Goal: Entertainment & Leisure: Browse casually

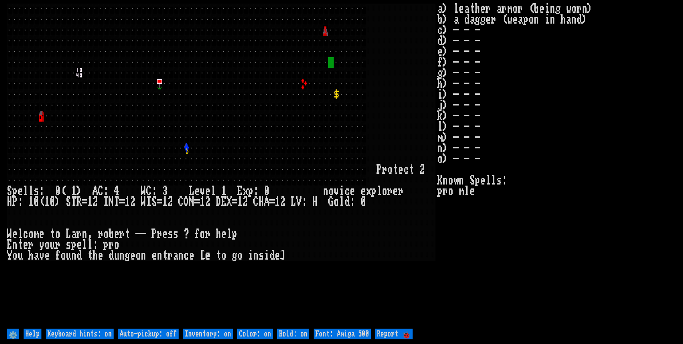
drag, startPoint x: 165, startPoint y: 341, endPoint x: 145, endPoint y: 359, distance: 26.5
click at [145, 0] on html at bounding box center [341, 0] width 683 height 0
click at [163, 333] on off "Auto-pickup: off" at bounding box center [148, 333] width 61 height 11
type off "Auto-pickup: on"
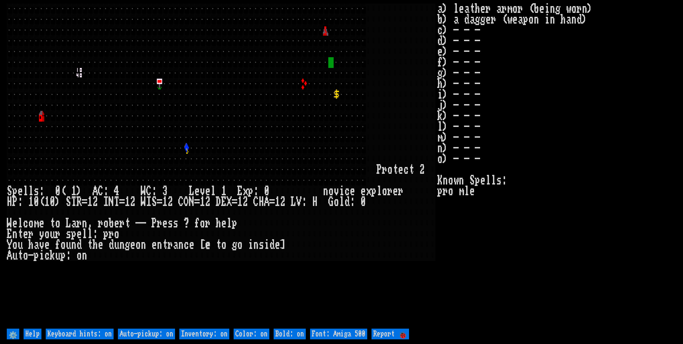
drag, startPoint x: 201, startPoint y: 334, endPoint x: 208, endPoint y: 334, distance: 6.4
click at [201, 334] on on "Inventory: on" at bounding box center [204, 333] width 50 height 11
type on "Inventory: off"
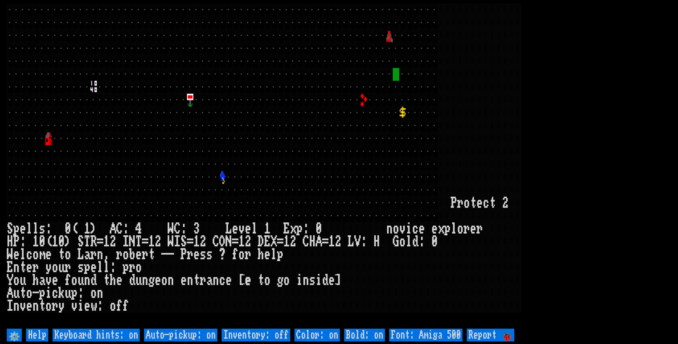
click at [404, 335] on 500 "Font: Amiga 500" at bounding box center [425, 334] width 73 height 13
type 500 "Font: Amiga 1200"
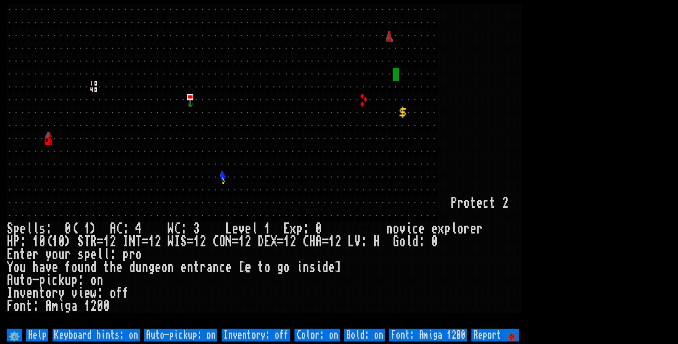
click at [607, 175] on larn at bounding box center [339, 165] width 664 height 323
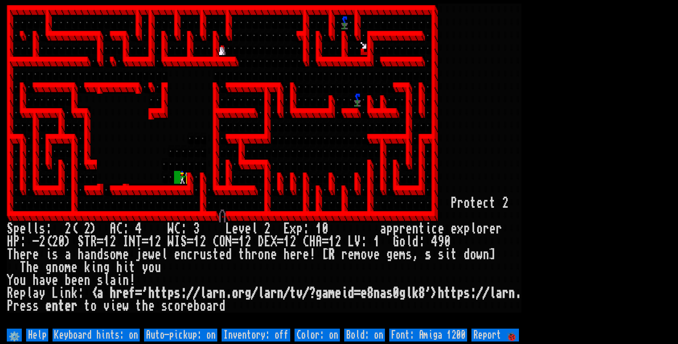
drag, startPoint x: 605, startPoint y: 138, endPoint x: 587, endPoint y: 75, distance: 65.0
click at [607, 130] on larn at bounding box center [339, 165] width 664 height 323
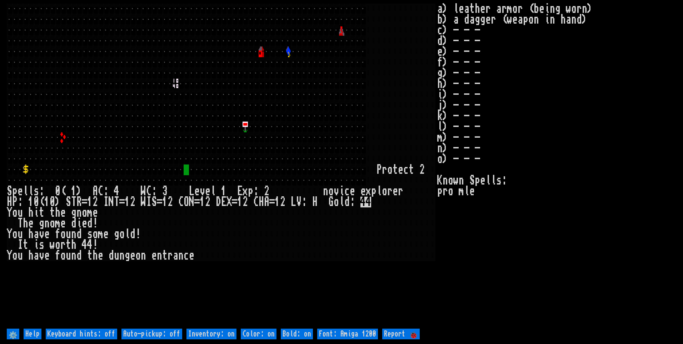
drag, startPoint x: 169, startPoint y: 334, endPoint x: 176, endPoint y: 330, distance: 8.5
click at [170, 334] on off "Auto-pickup: off" at bounding box center [151, 333] width 61 height 11
type off "Auto-pickup: on"
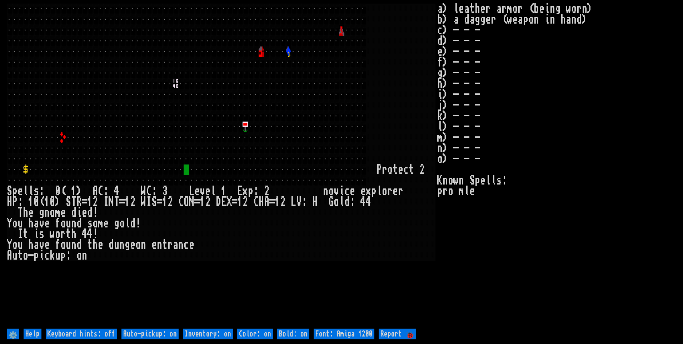
click at [205, 334] on on "Inventory: on" at bounding box center [208, 333] width 50 height 11
type on "Inventory: off"
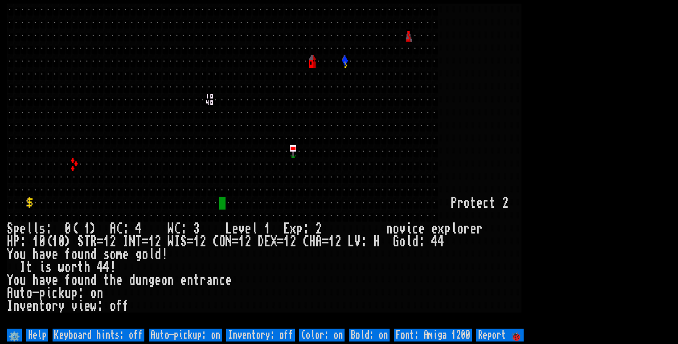
click at [575, 128] on larn at bounding box center [339, 165] width 664 height 323
